Goal: Navigation & Orientation: Go to known website

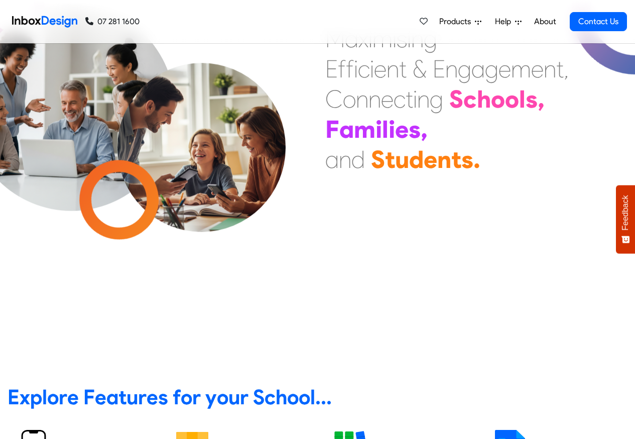
scroll to position [181, 0]
